Goal: Transaction & Acquisition: Purchase product/service

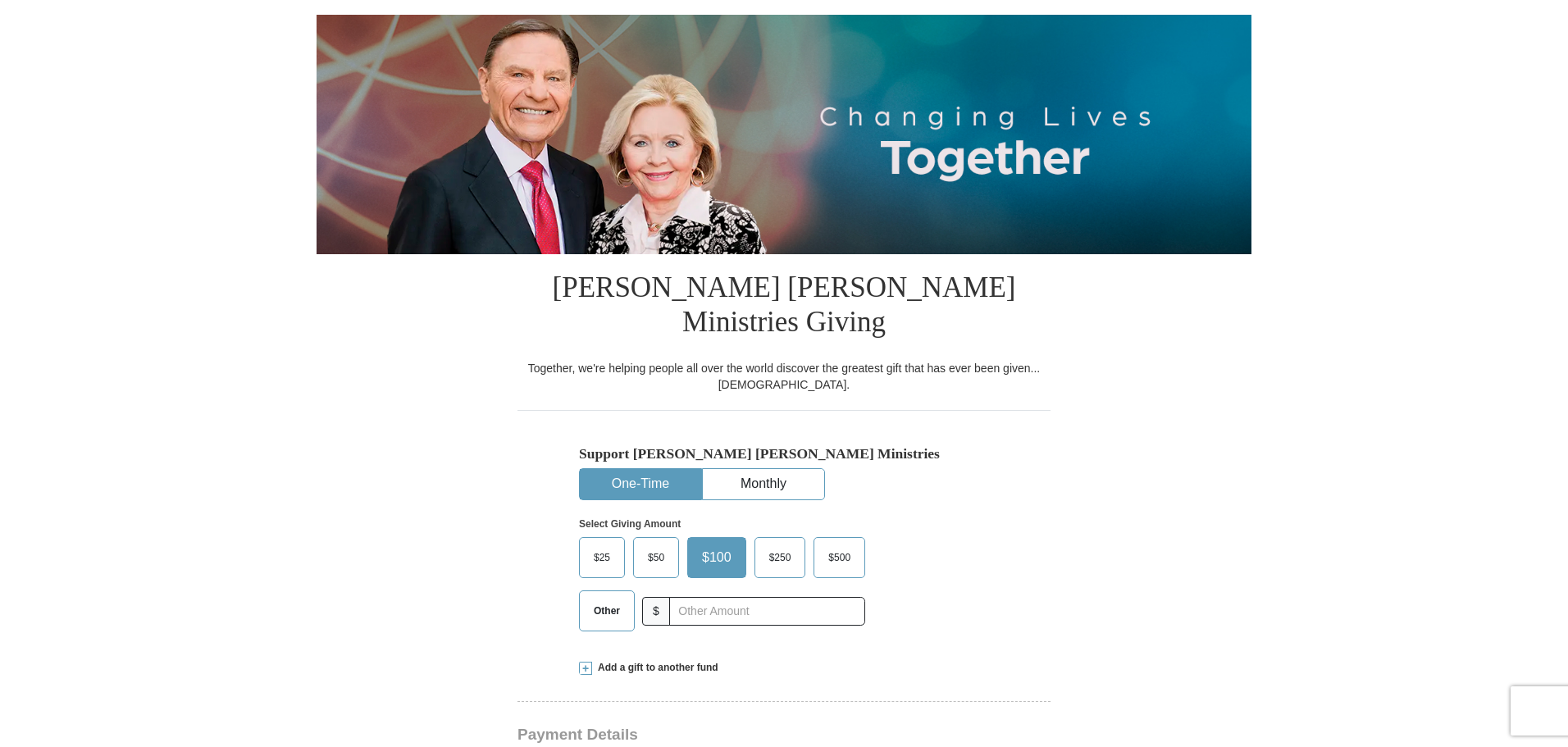
scroll to position [164, 0]
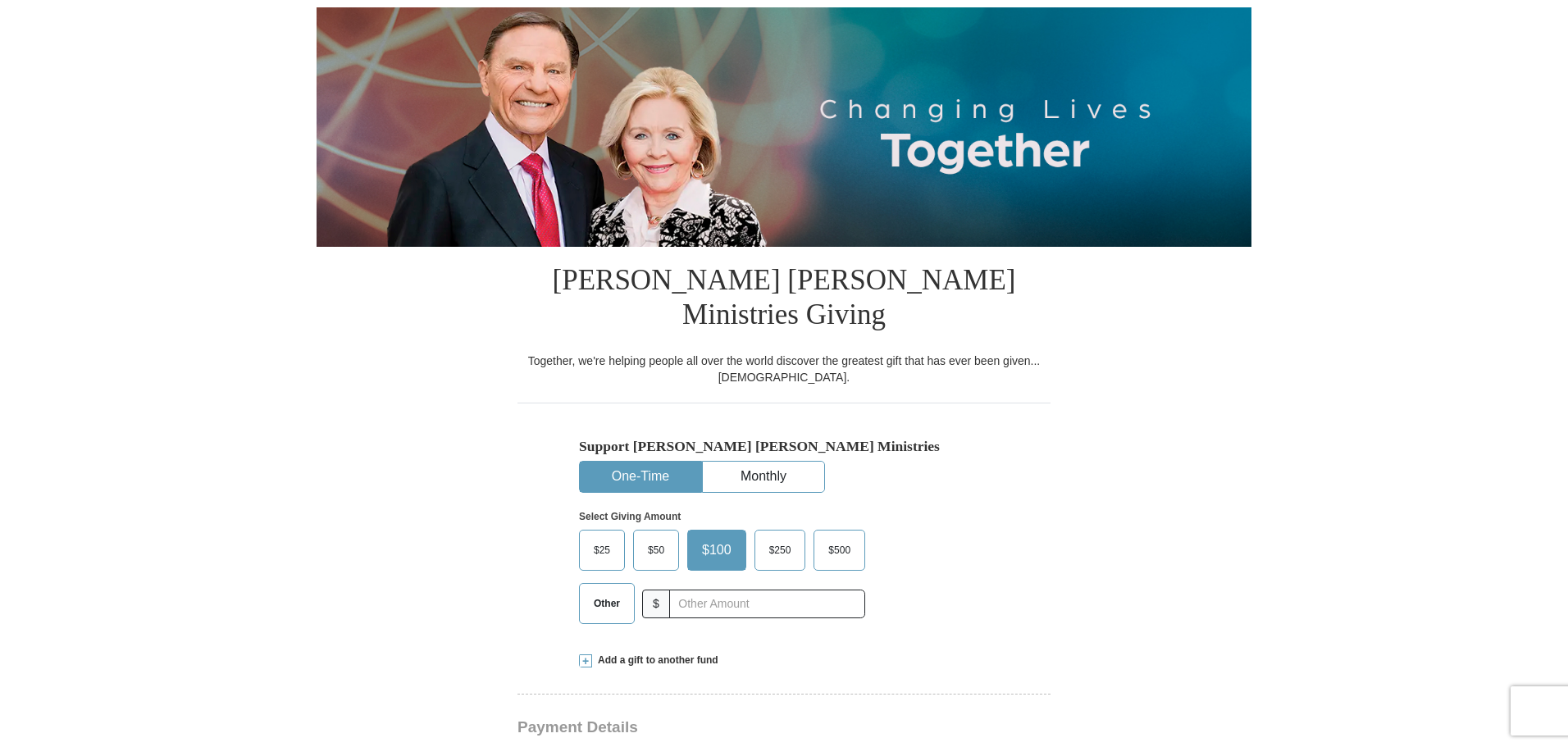
click at [593, 591] on span "Other" at bounding box center [607, 602] width 43 height 24
click at [0, 0] on input "Other" at bounding box center [0, 0] width 0 height 0
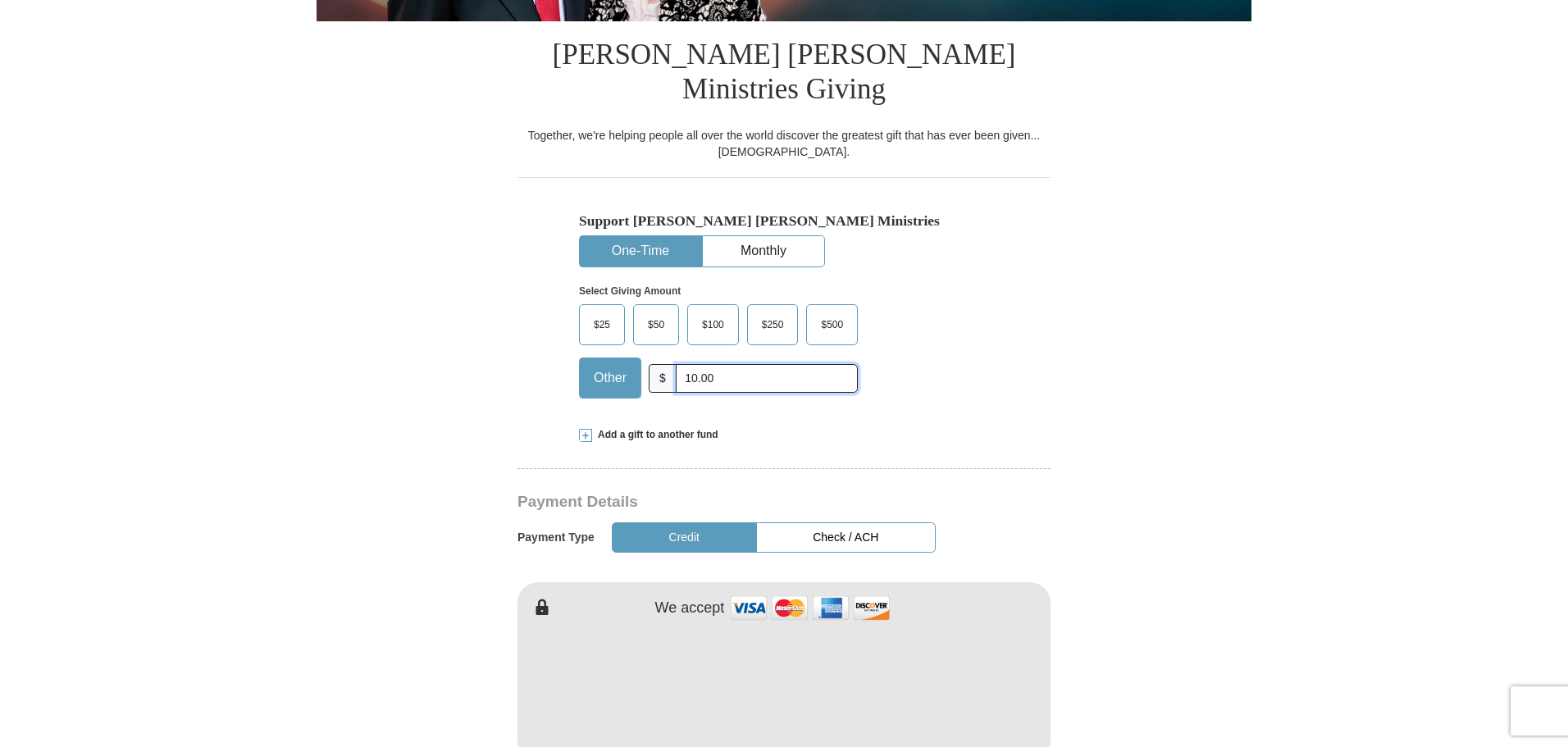
scroll to position [410, 0]
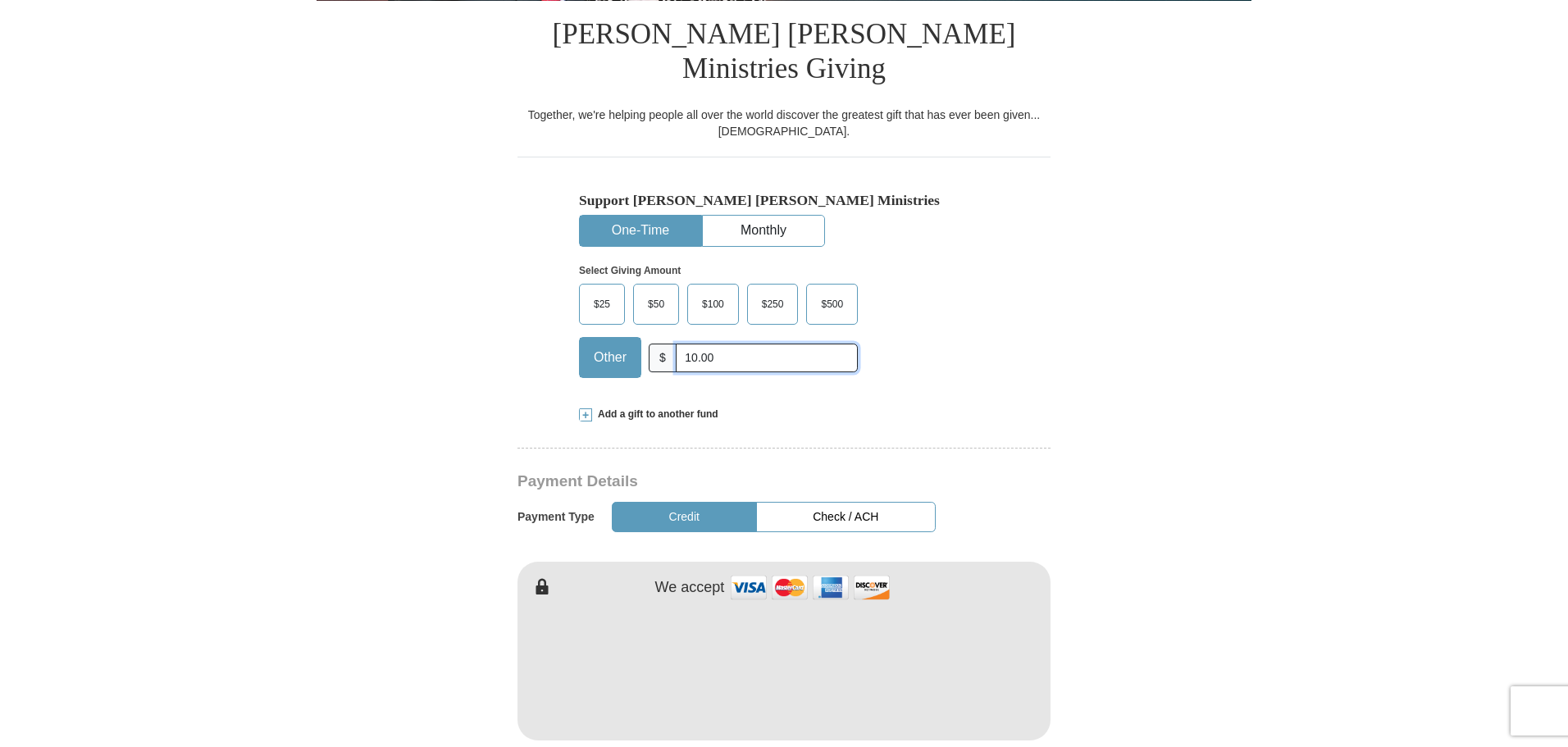
type input "10.00"
click at [853, 502] on button "Check / ACH" at bounding box center [845, 516] width 180 height 30
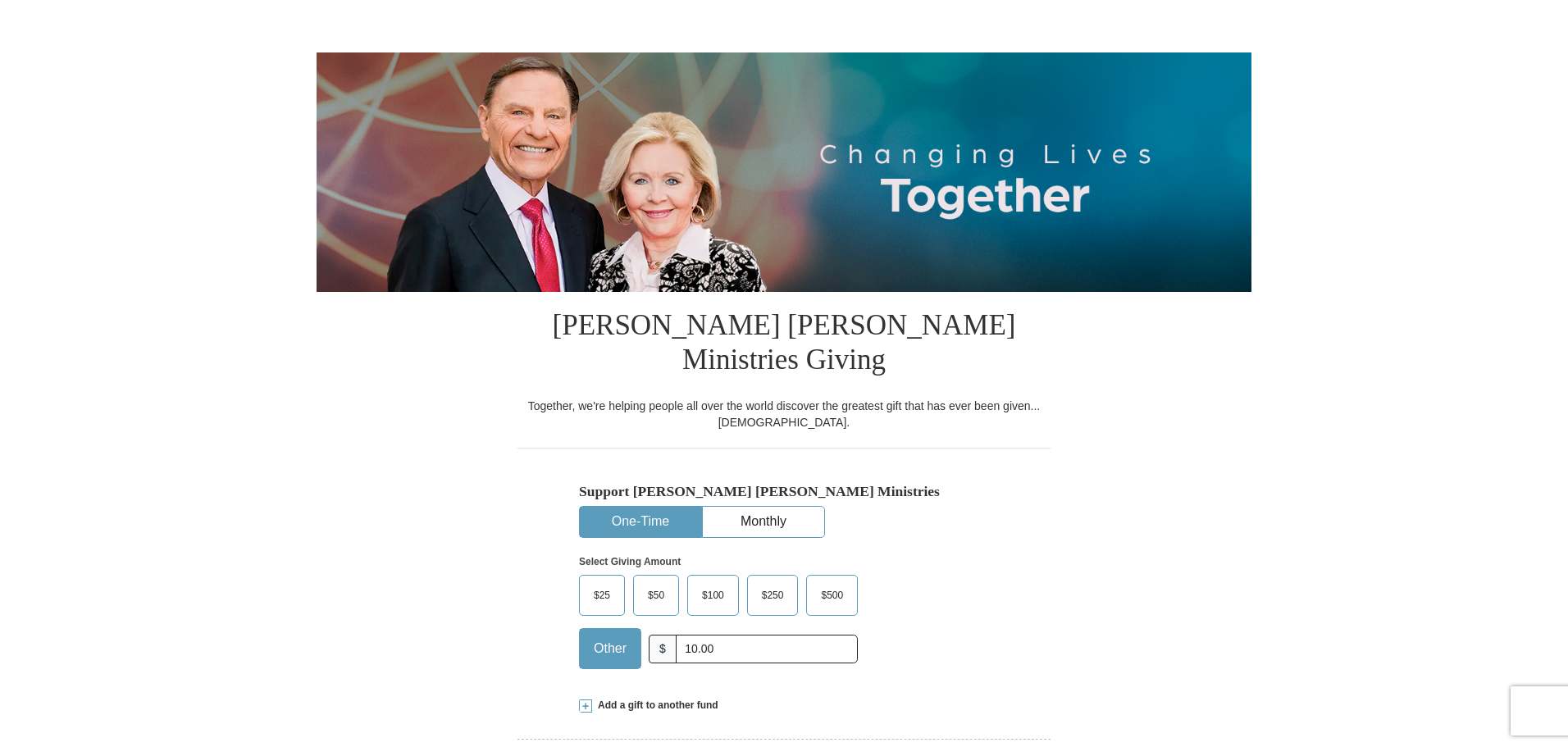
scroll to position [0, 0]
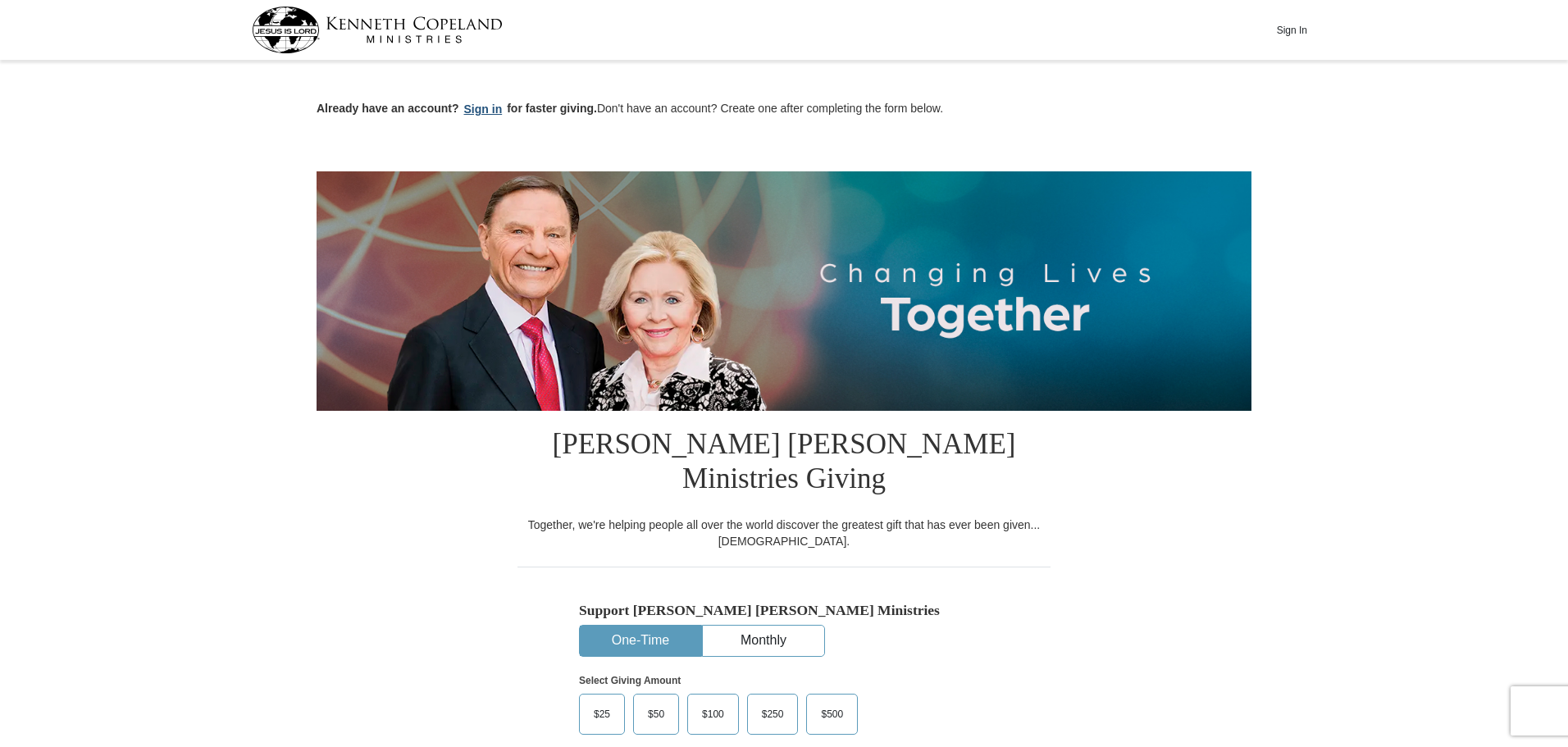
click at [472, 105] on button "Sign in" at bounding box center [483, 109] width 49 height 18
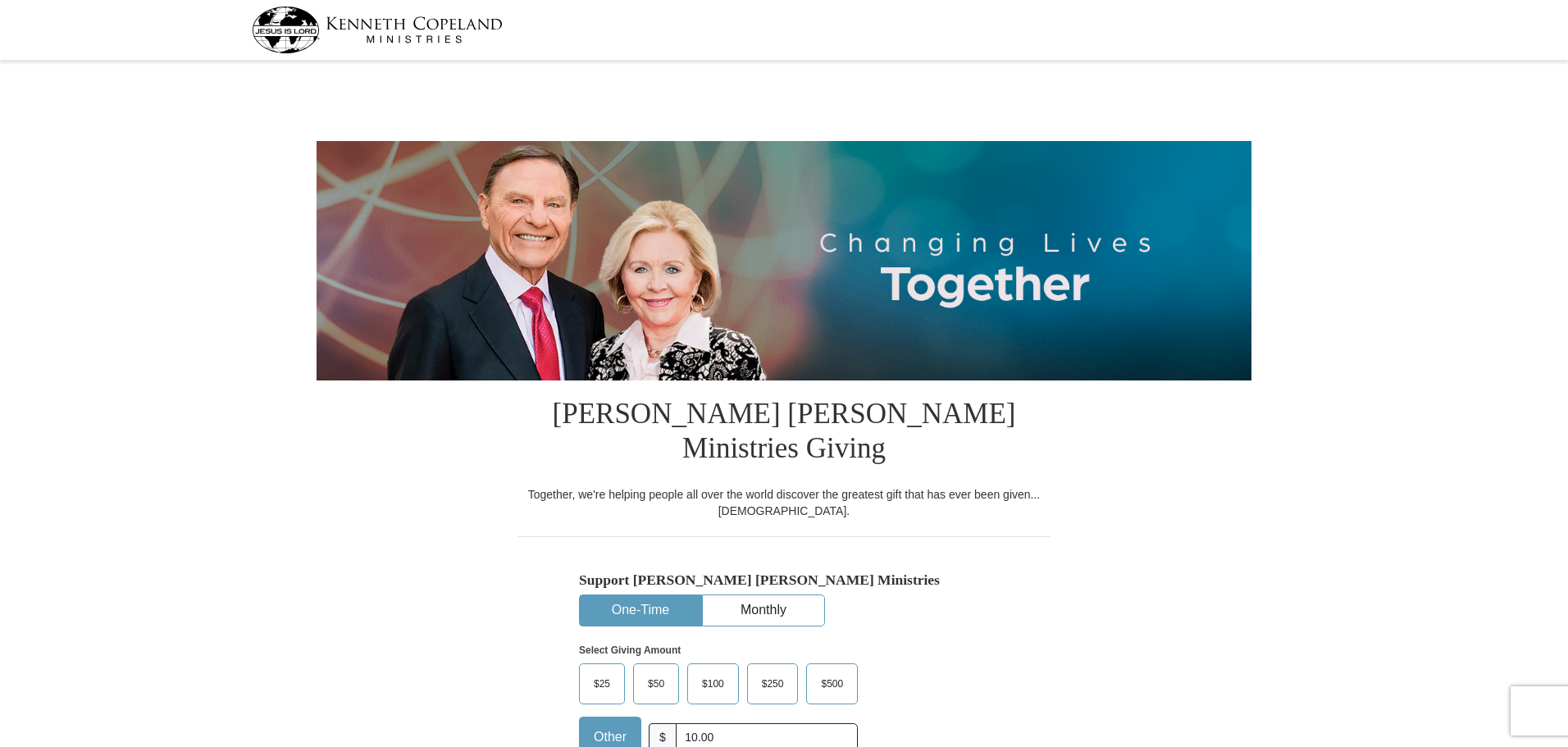
select select "SC"
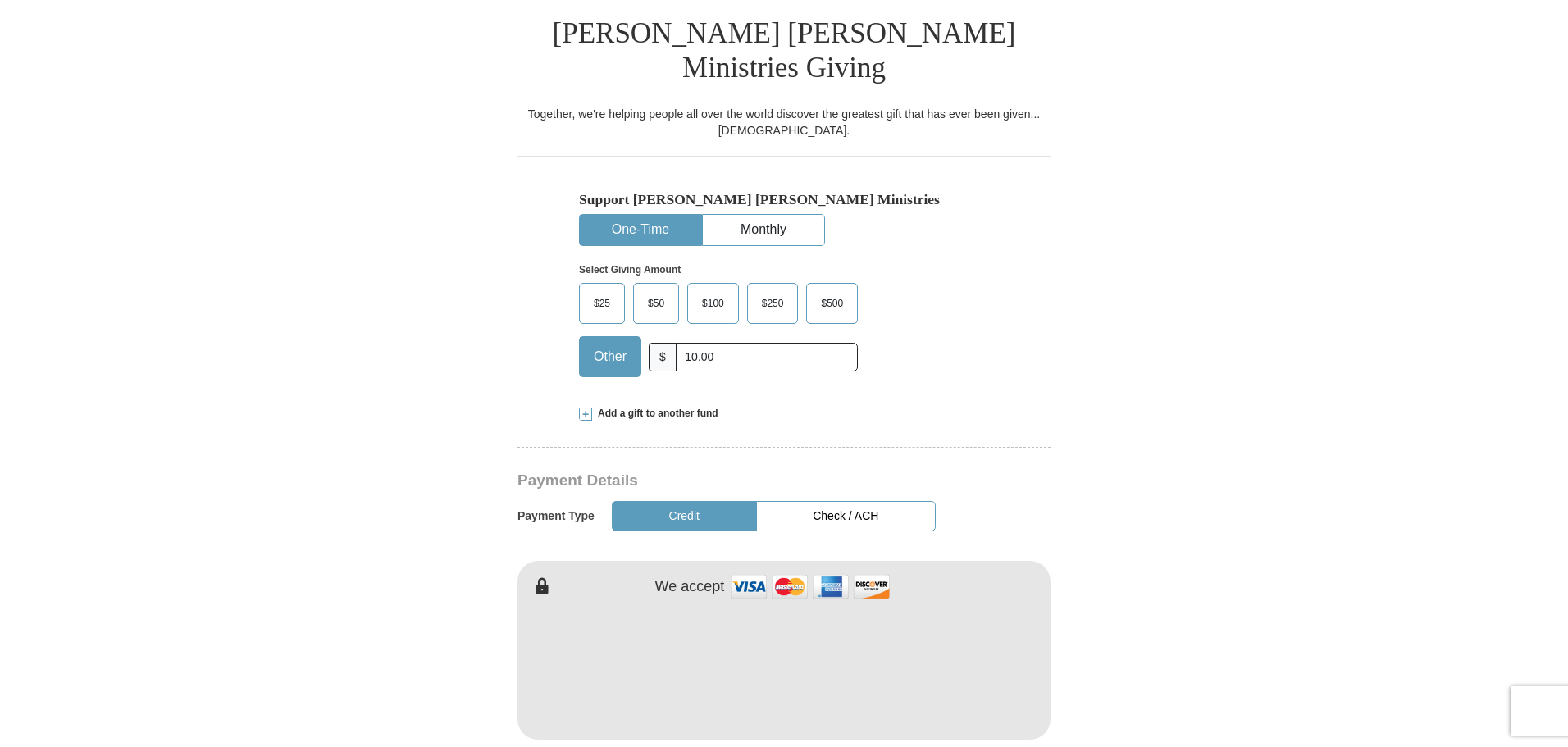
scroll to position [410, 0]
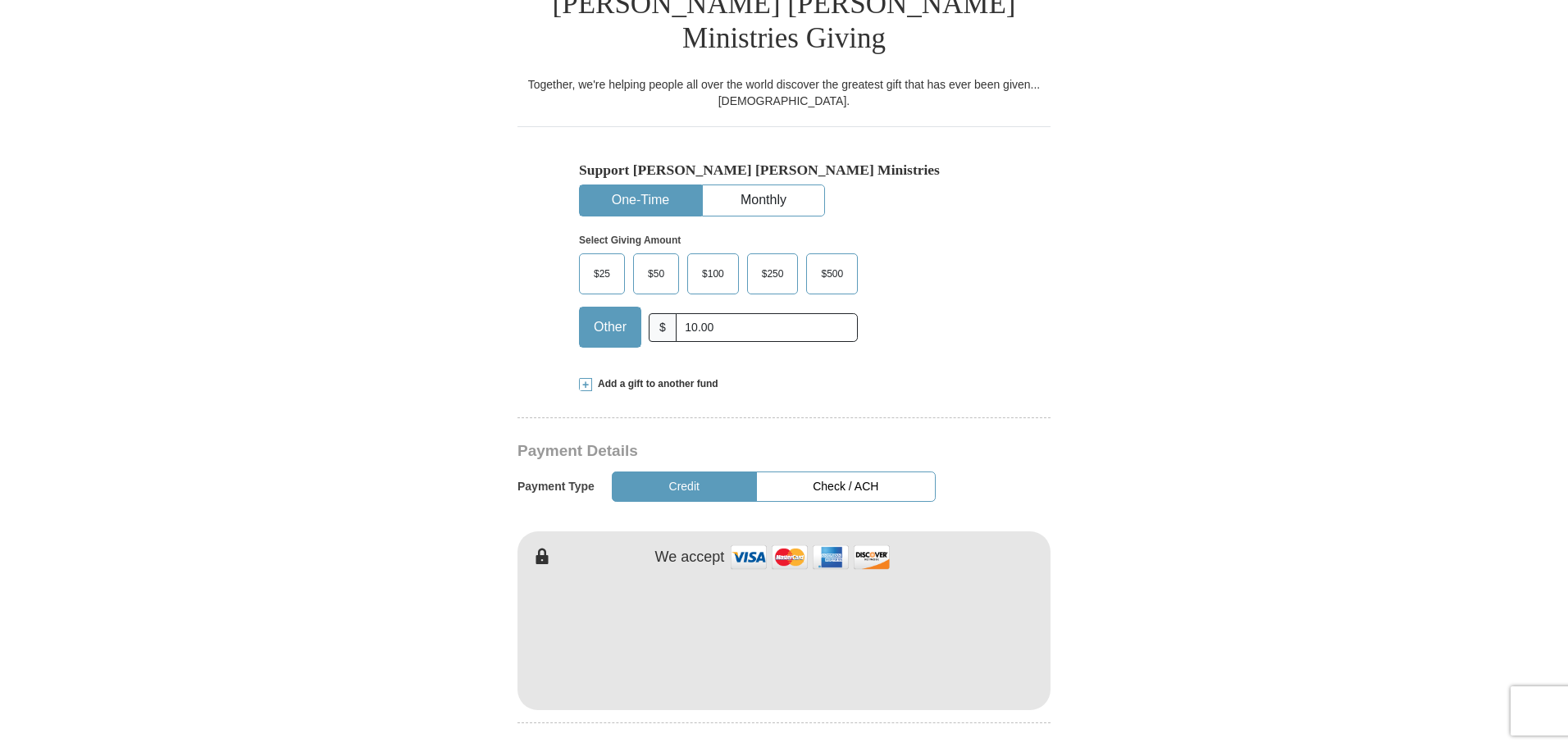
click at [855, 471] on button "Check / ACH" at bounding box center [845, 486] width 180 height 30
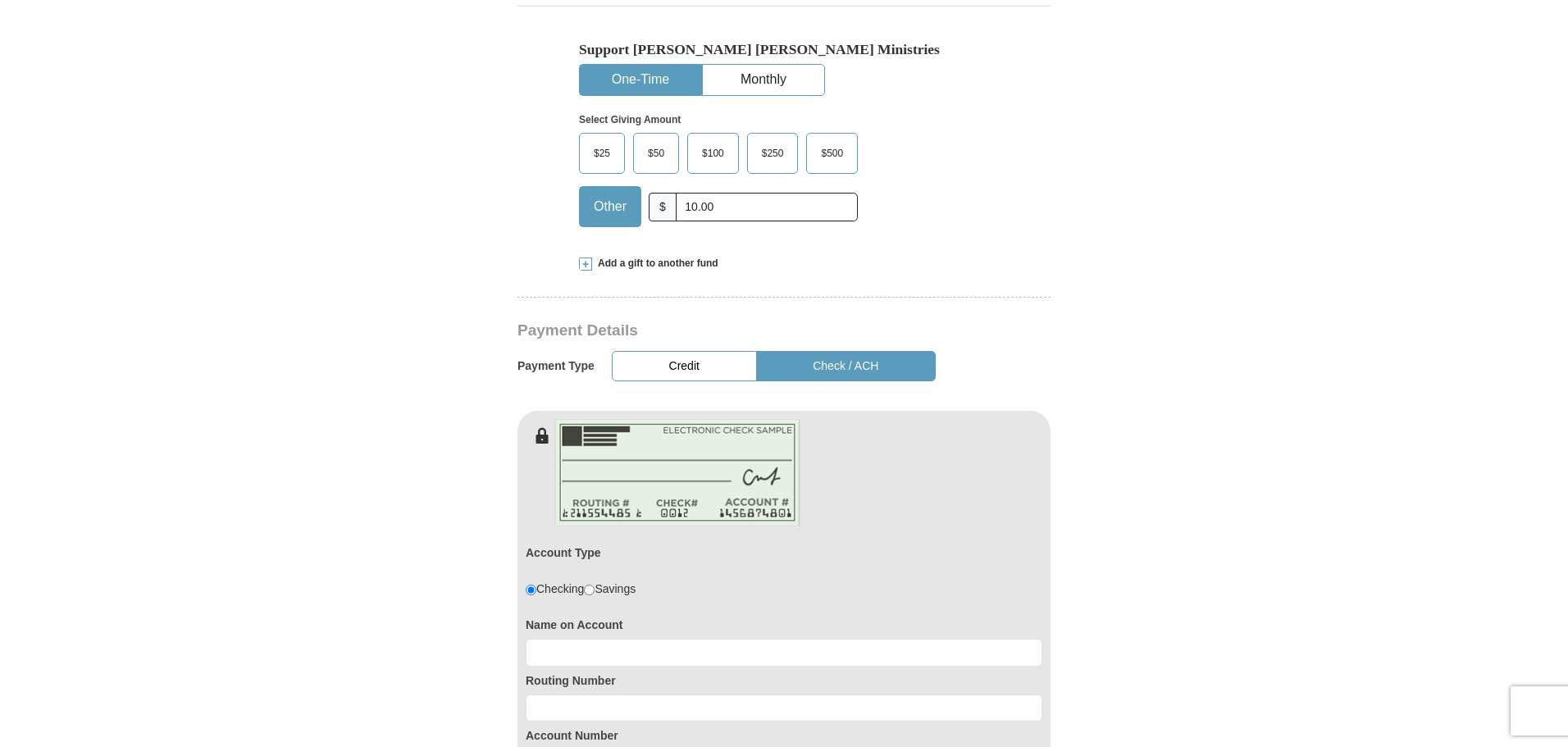
scroll to position [574, 0]
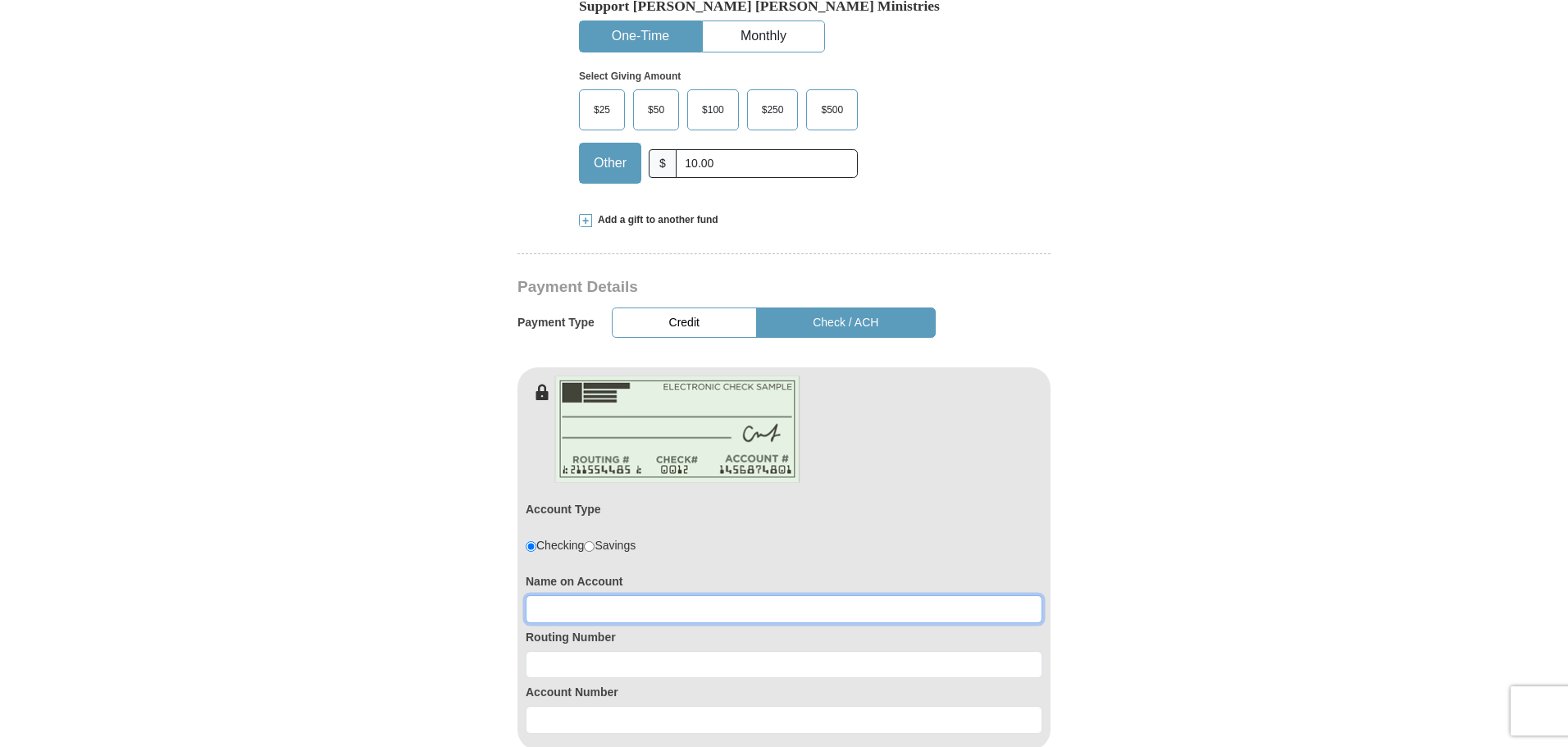
click at [565, 596] on input at bounding box center [784, 609] width 517 height 28
type input "Kathleen A Cota"
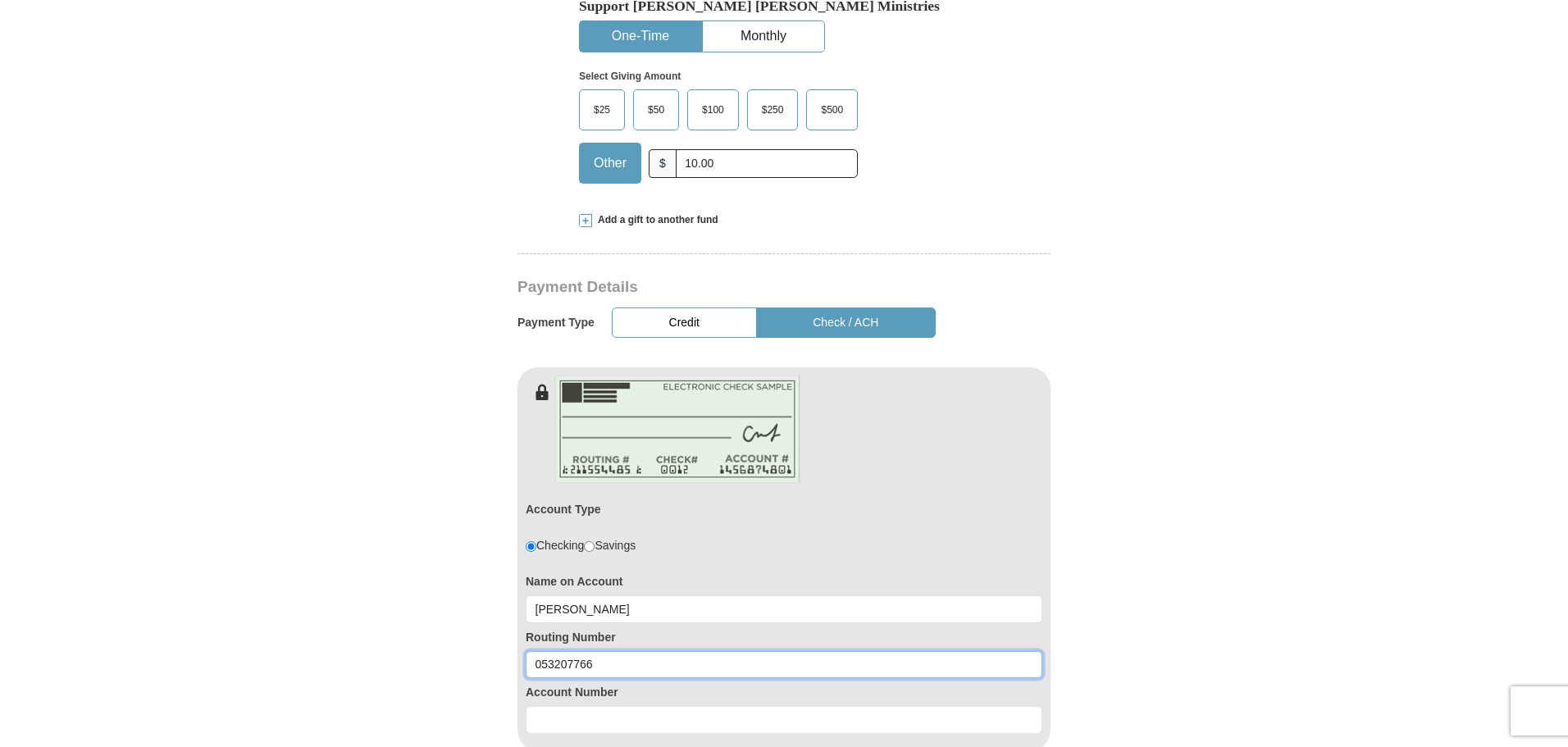
type input "053207766"
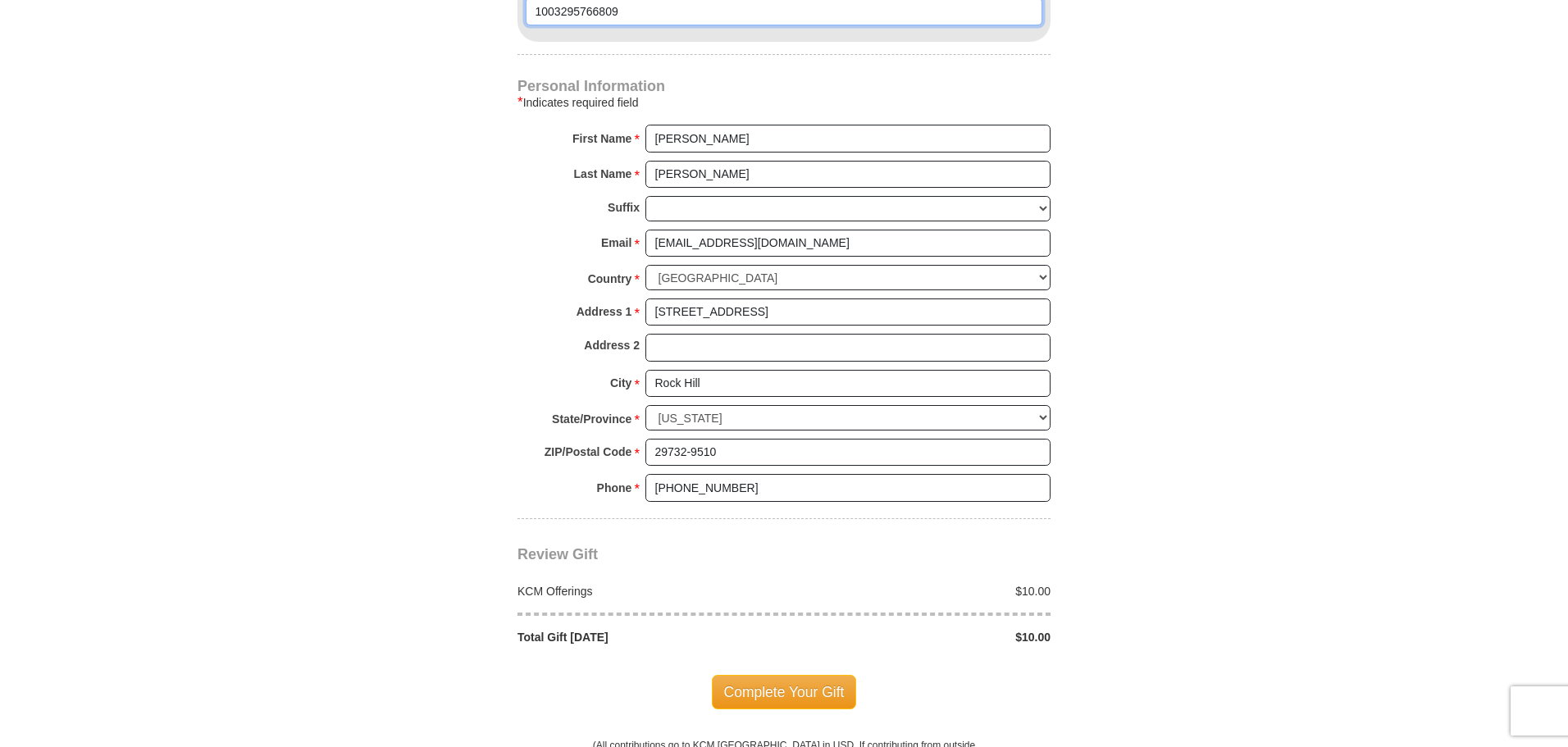
scroll to position [1312, 0]
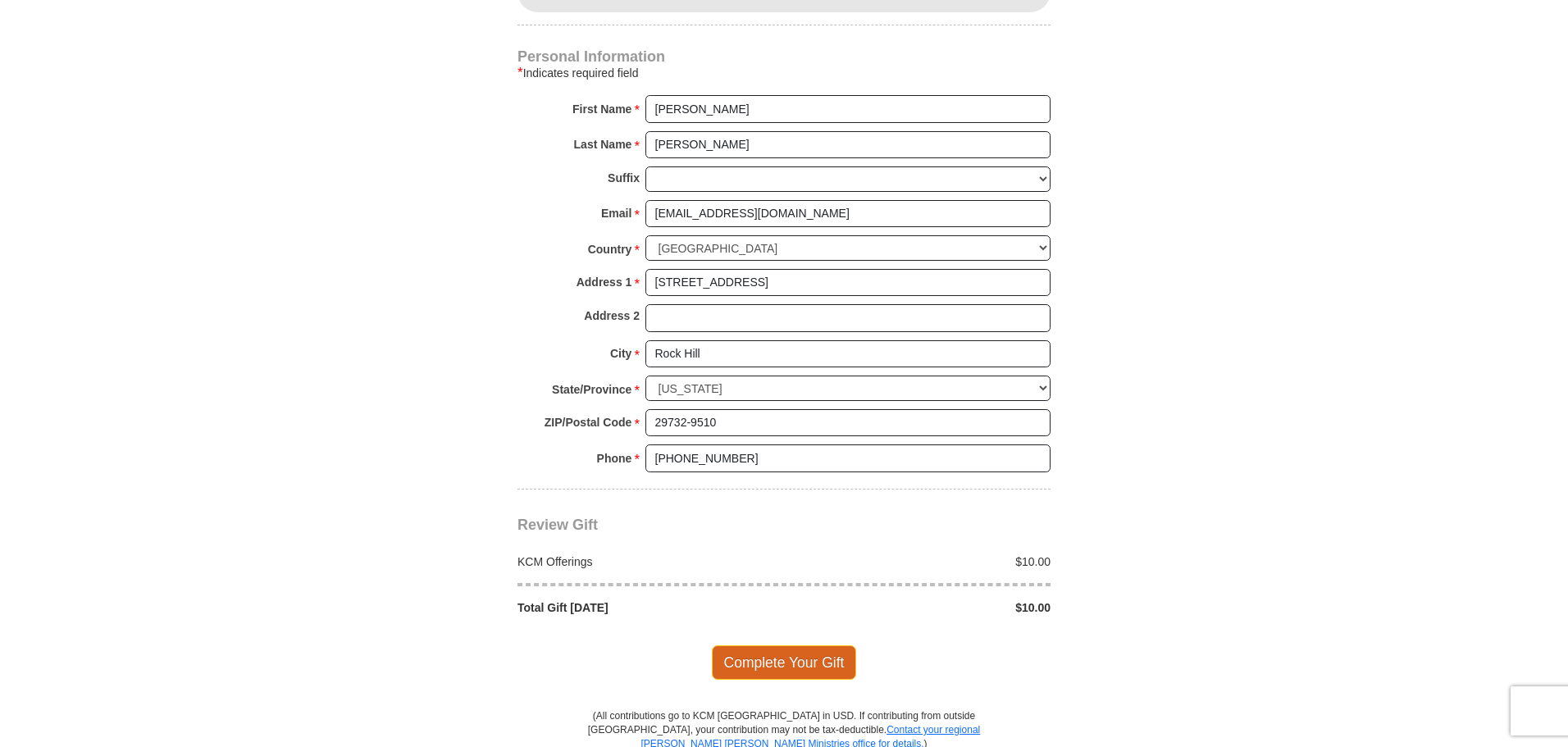
type input "1003295766809"
click at [782, 645] on span "Complete Your Gift" at bounding box center [785, 663] width 146 height 35
